Goal: Book appointment/travel/reservation

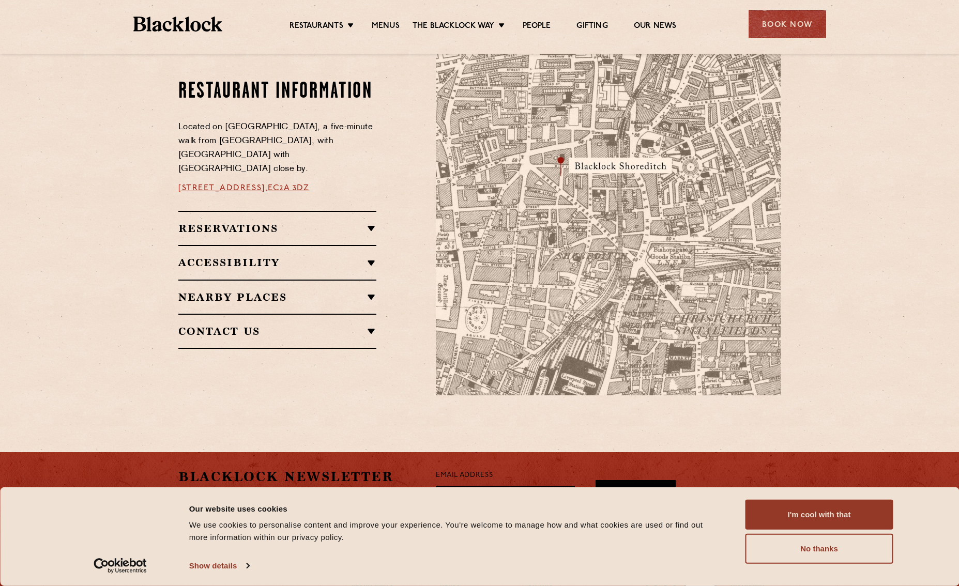
scroll to position [579, 0]
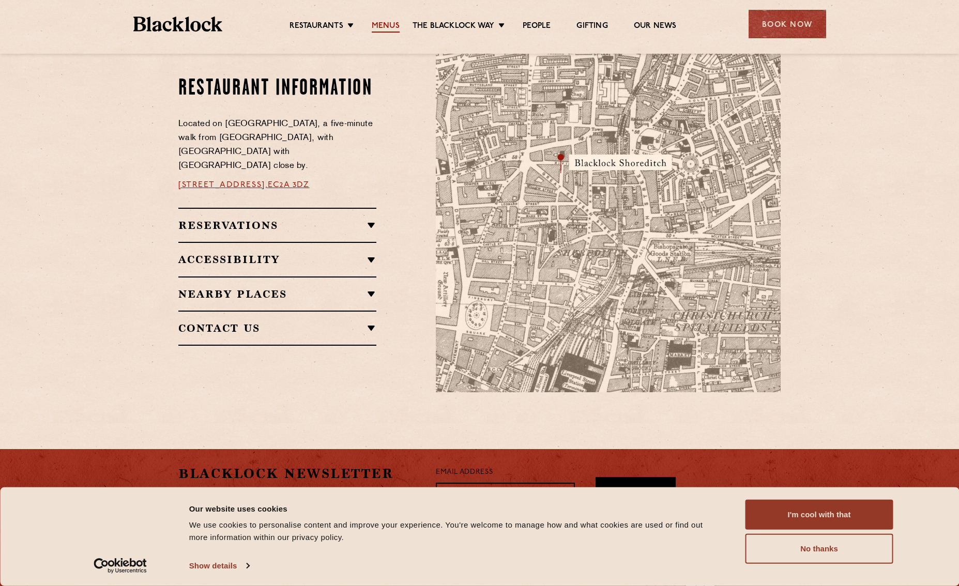
click at [383, 27] on link "Menus" at bounding box center [386, 26] width 28 height 11
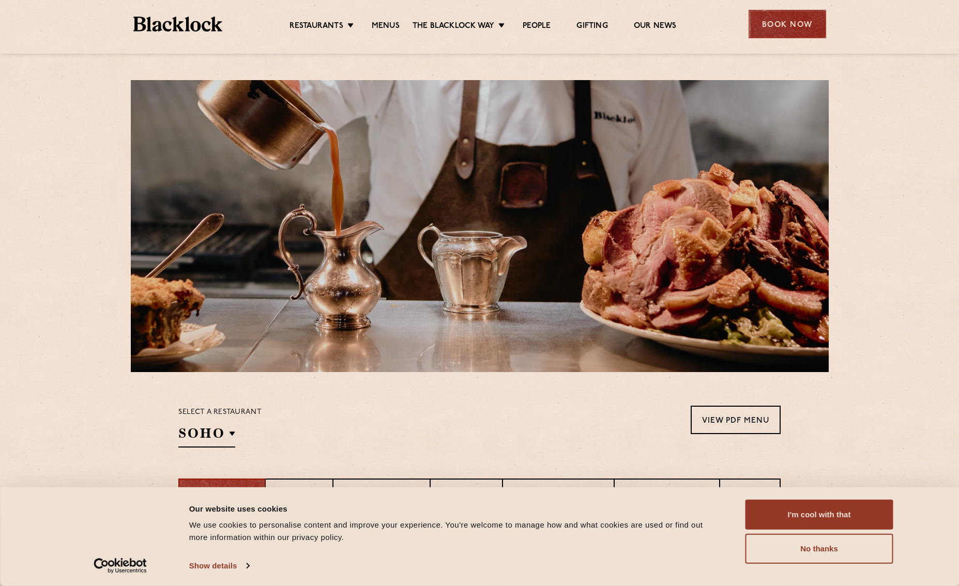
click at [770, 27] on div "Book Now" at bounding box center [788, 24] width 78 height 28
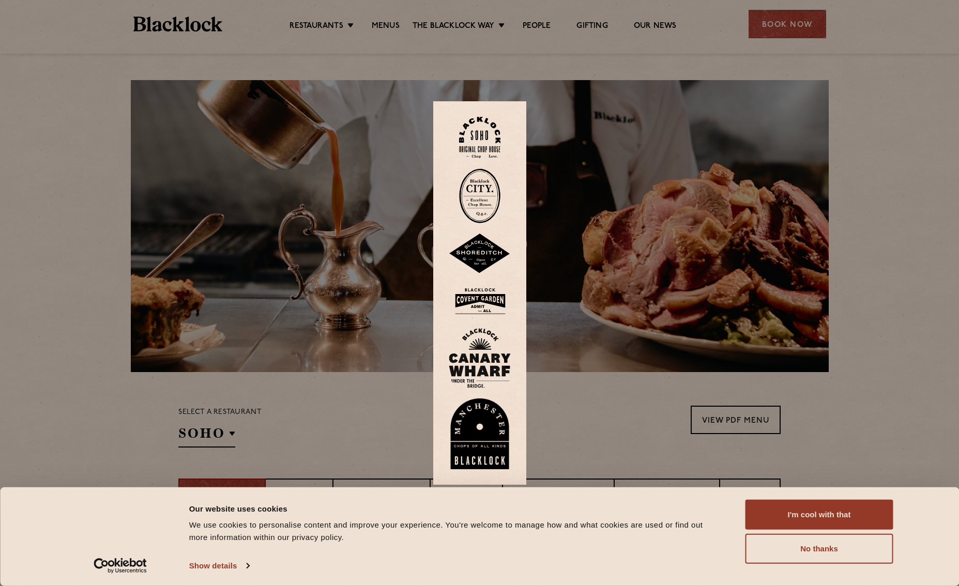
click at [34, 193] on div at bounding box center [479, 293] width 959 height 586
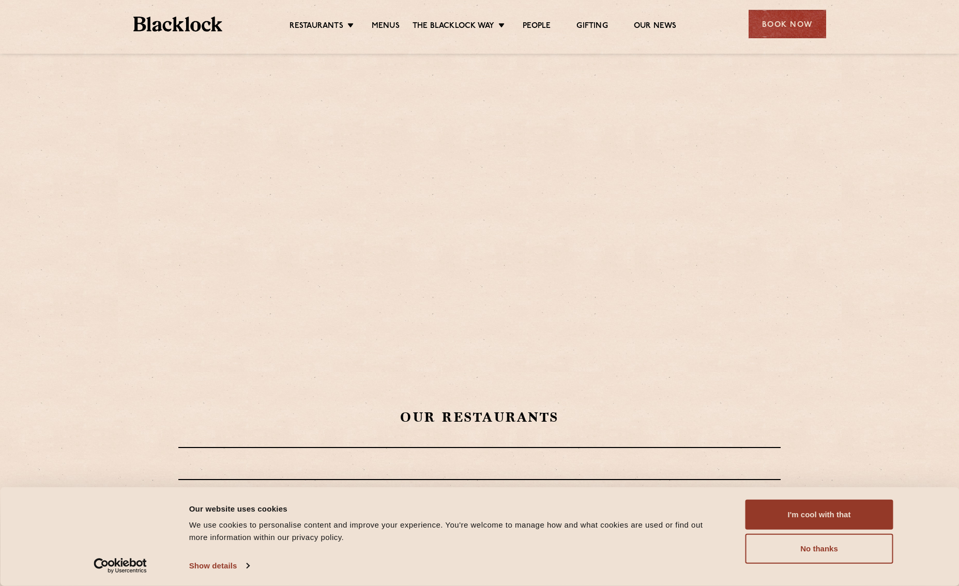
scroll to position [211, 0]
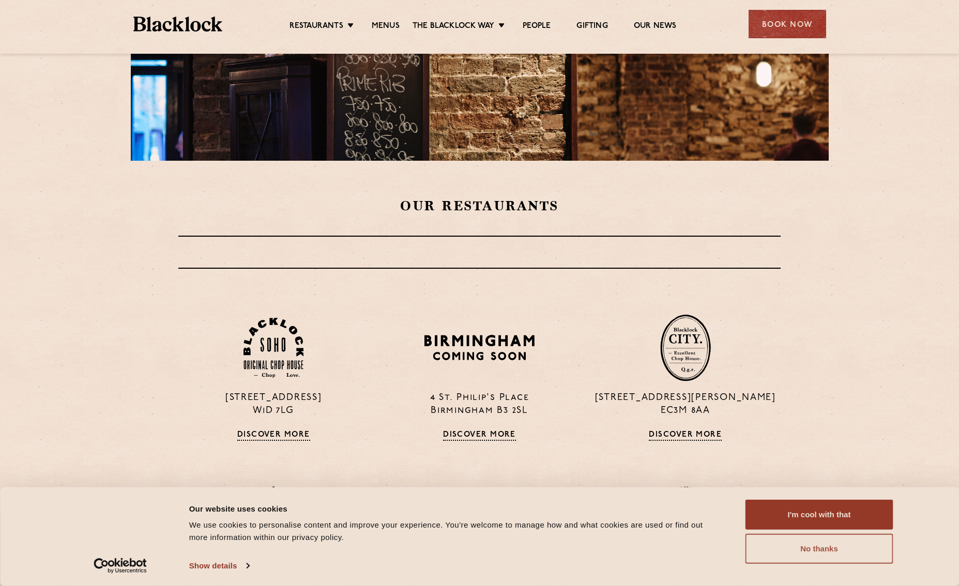
click at [794, 552] on button "No thanks" at bounding box center [820, 549] width 148 height 30
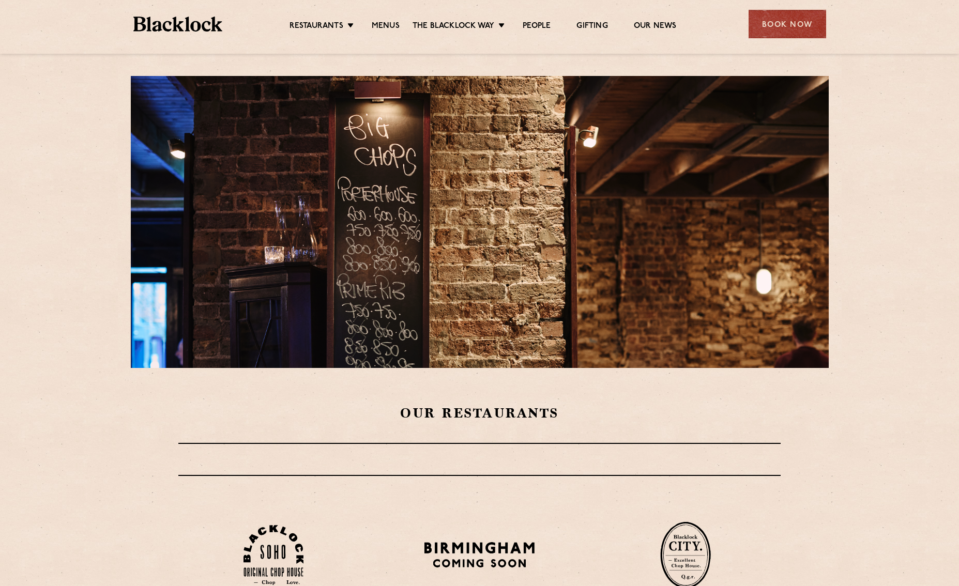
scroll to position [0, 0]
